Goal: Go to known website: Access a specific website the user already knows

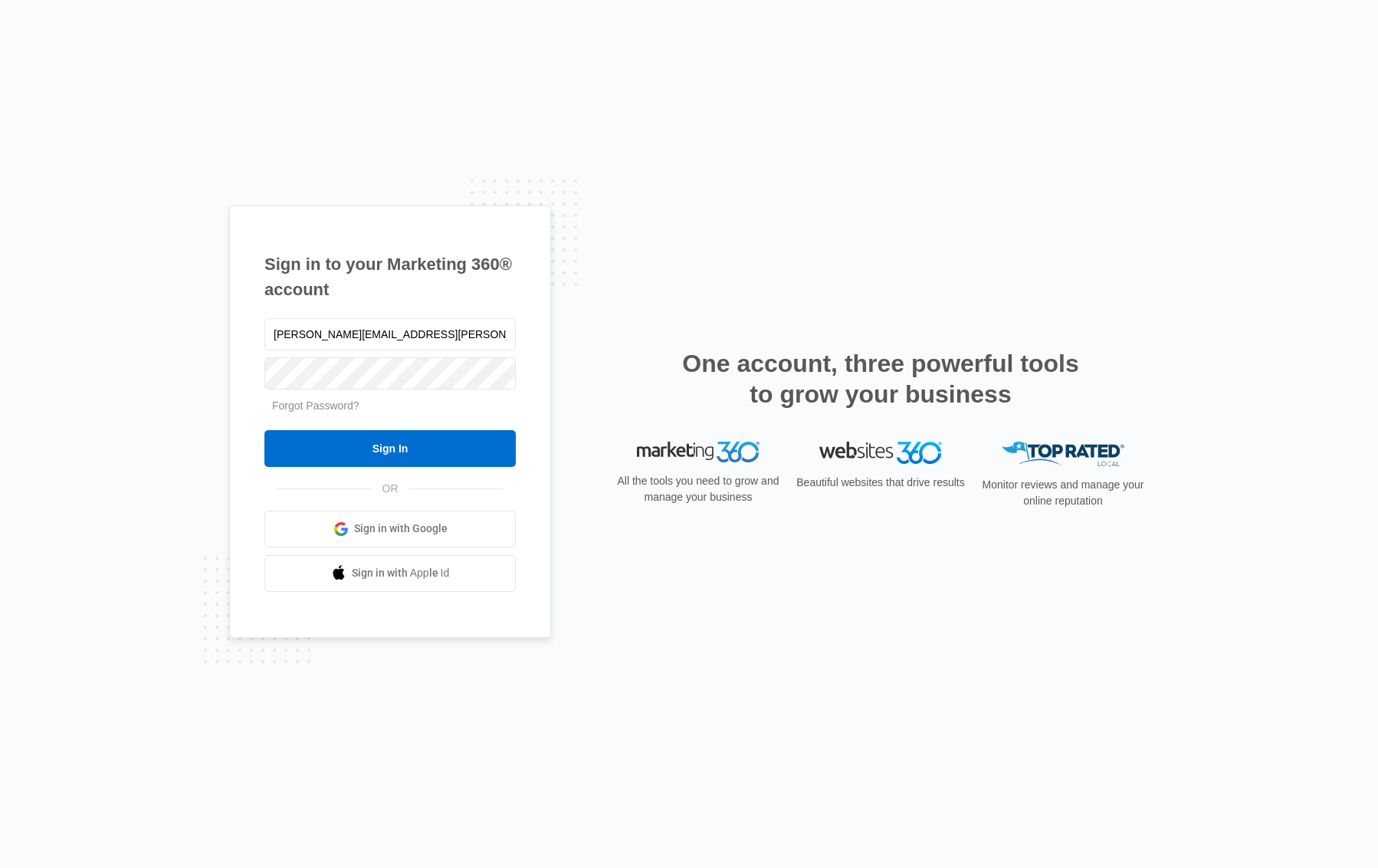
type input "[PERSON_NAME][EMAIL_ADDRESS][PERSON_NAME][DOMAIN_NAME]"
click at [264, 430] on input "Sign In" at bounding box center [390, 448] width 252 height 37
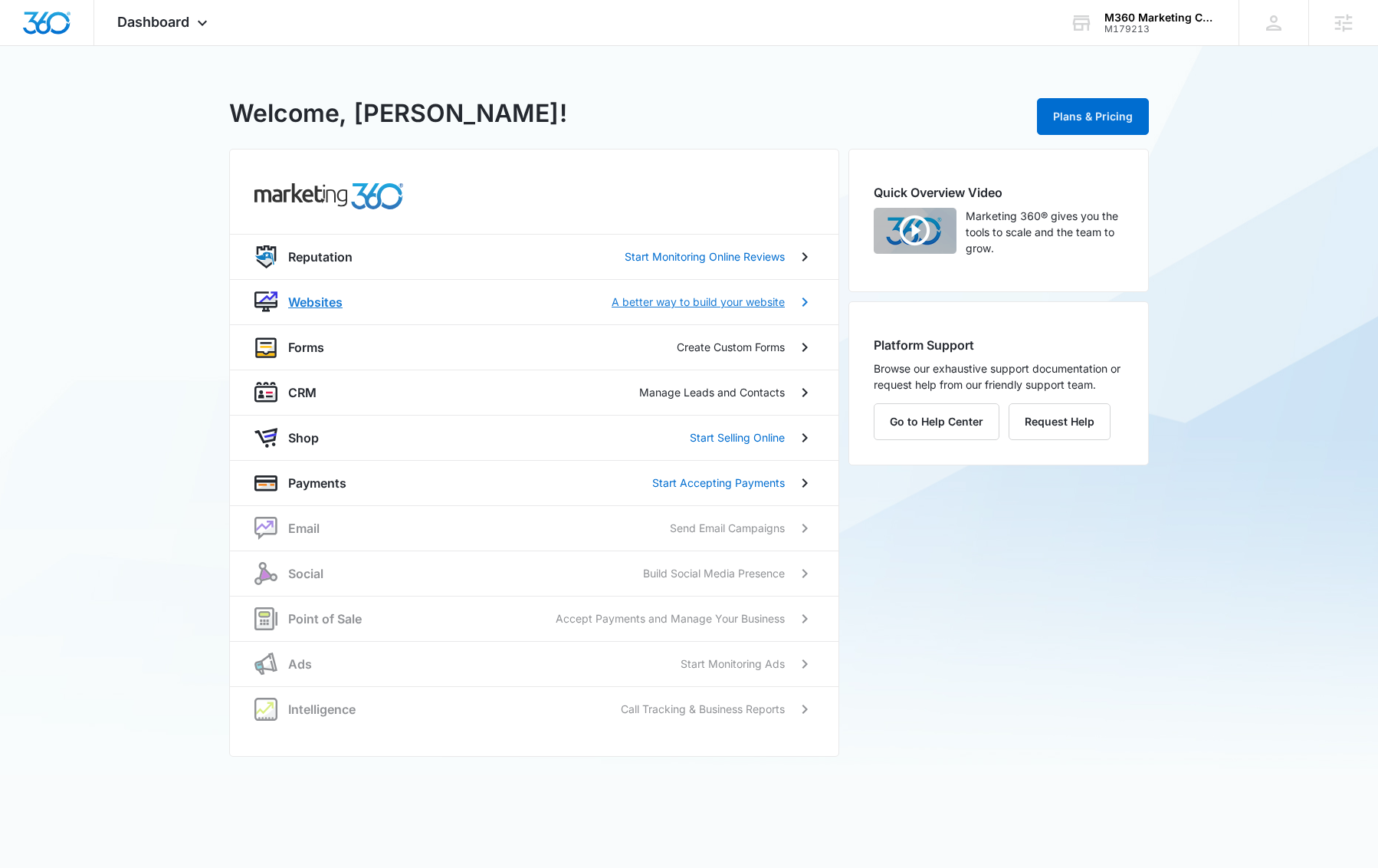
click at [317, 297] on p "Websites" at bounding box center [315, 302] width 54 height 19
